Goal: Transaction & Acquisition: Purchase product/service

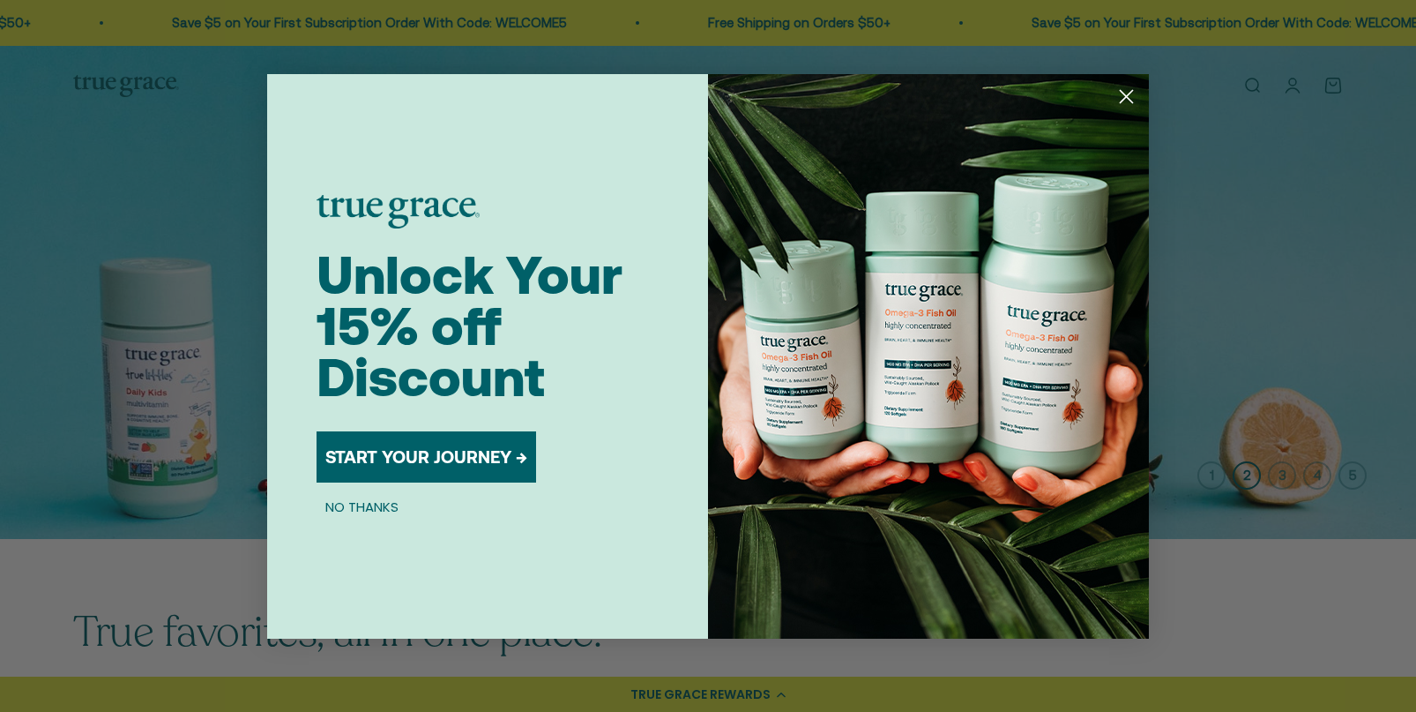
click at [355, 511] on button "NO THANKS" at bounding box center [362, 507] width 91 height 21
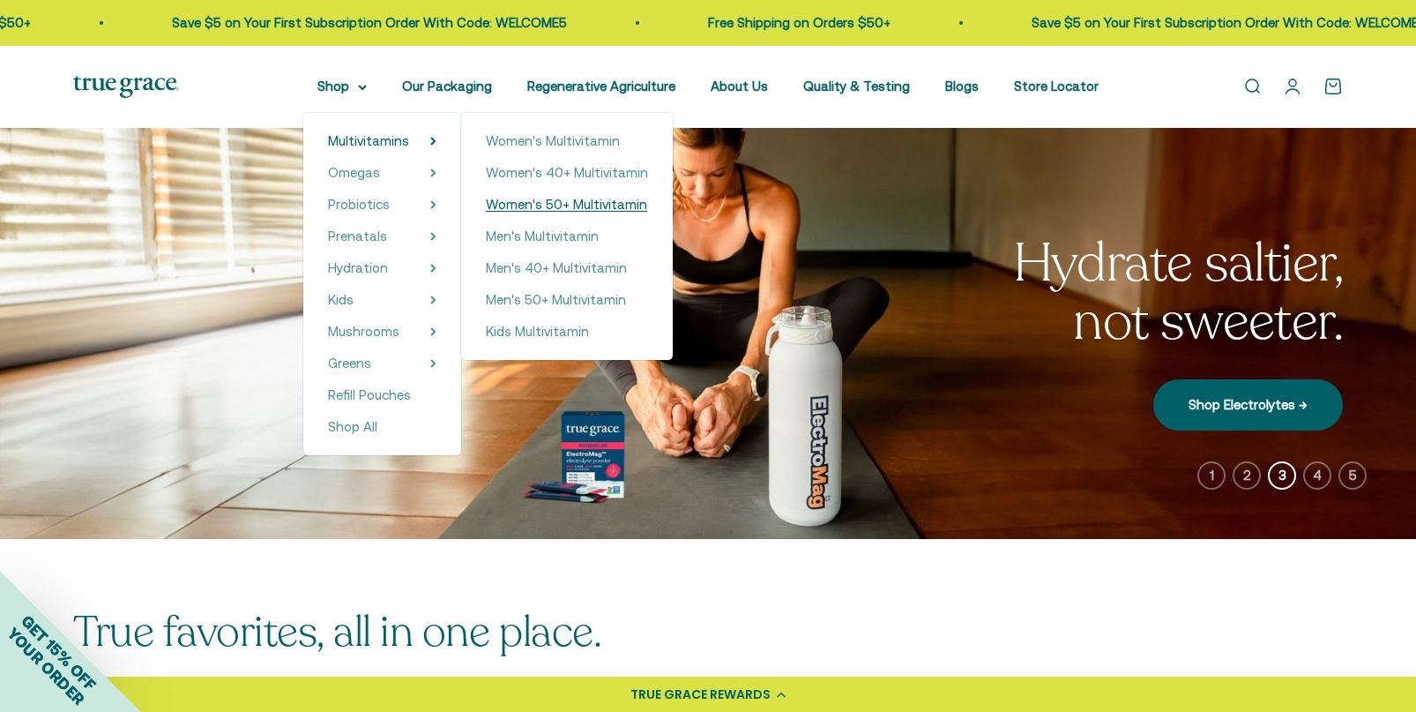
click at [528, 202] on span "Women's 50+ Multivitamin" at bounding box center [566, 204] width 161 height 15
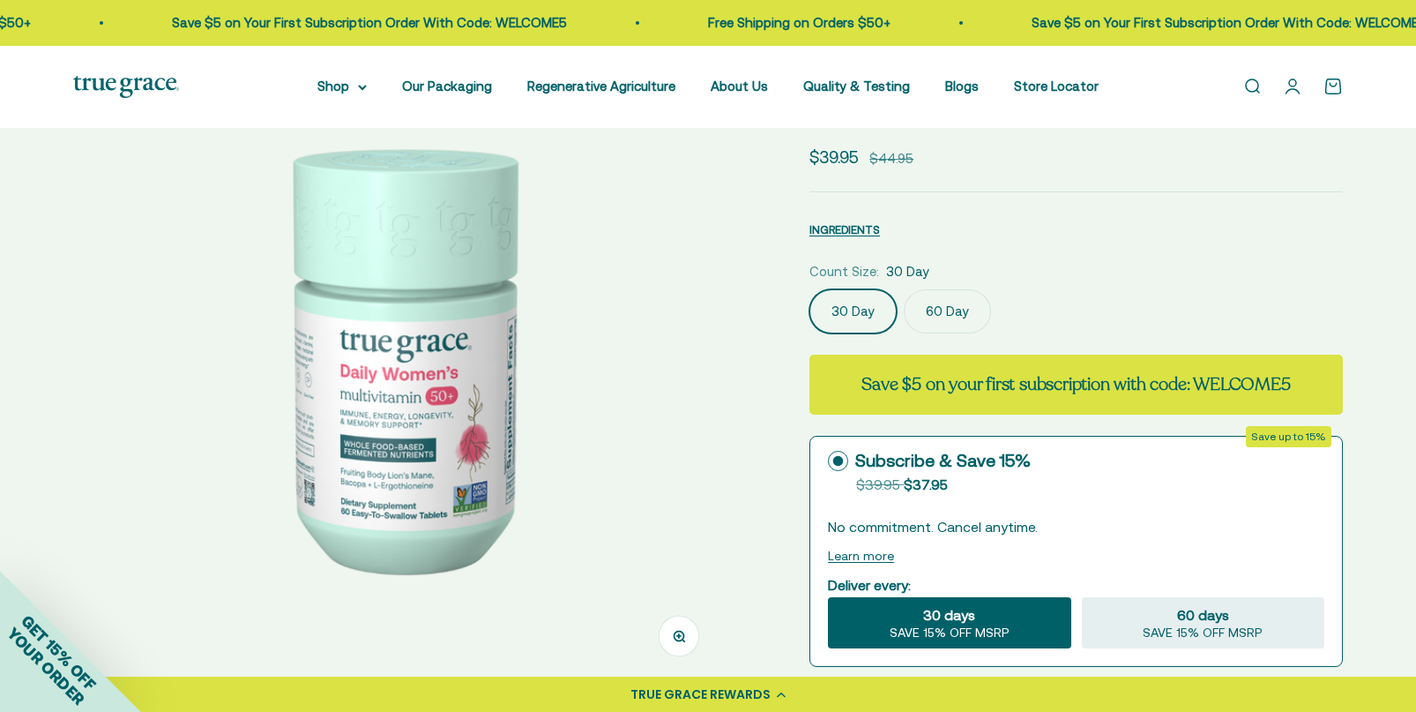
scroll to position [156, 0]
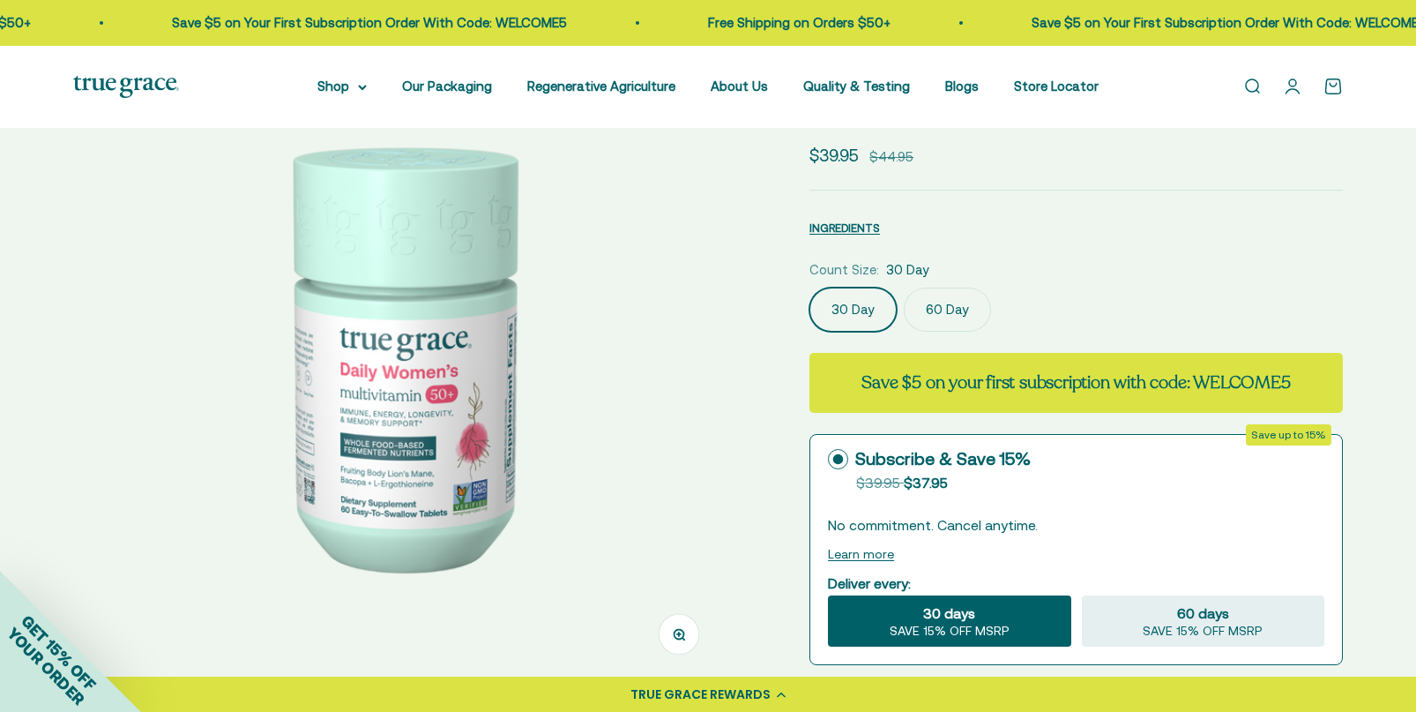
click at [956, 306] on label "60 Day" at bounding box center [947, 309] width 87 height 44
click at [810, 287] on input "60 Day" at bounding box center [809, 287] width 1 height 1
